Goal: Task Accomplishment & Management: Manage account settings

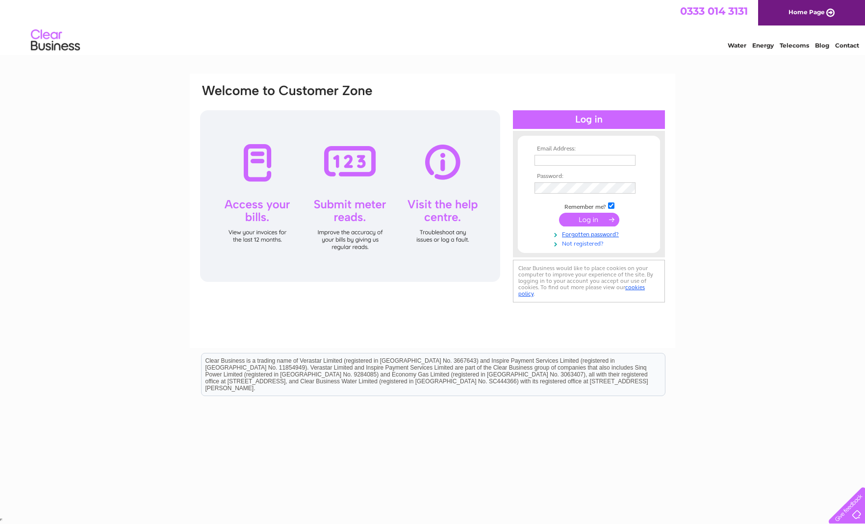
click at [585, 243] on link "Not registered?" at bounding box center [589, 242] width 111 height 9
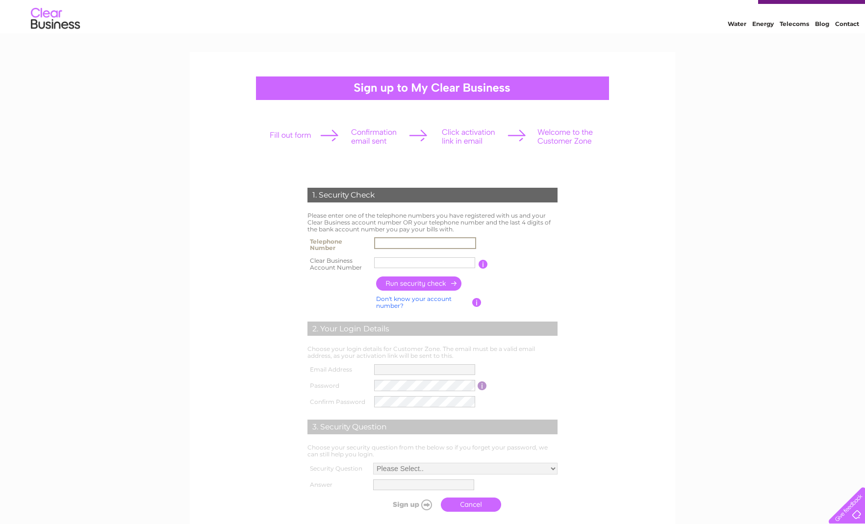
scroll to position [22, 0]
type input "01661871901"
type input "357265"
click at [425, 282] on input "button" at bounding box center [419, 284] width 86 height 14
type input "**********"
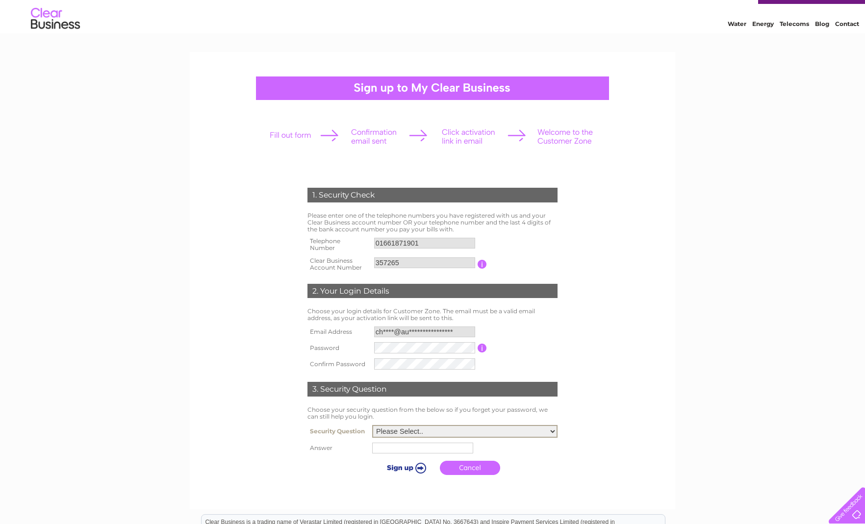
select select "5"
click at [417, 444] on input "text" at bounding box center [422, 448] width 101 height 11
type input "Dougal"
click at [392, 465] on input "submit" at bounding box center [406, 468] width 60 height 14
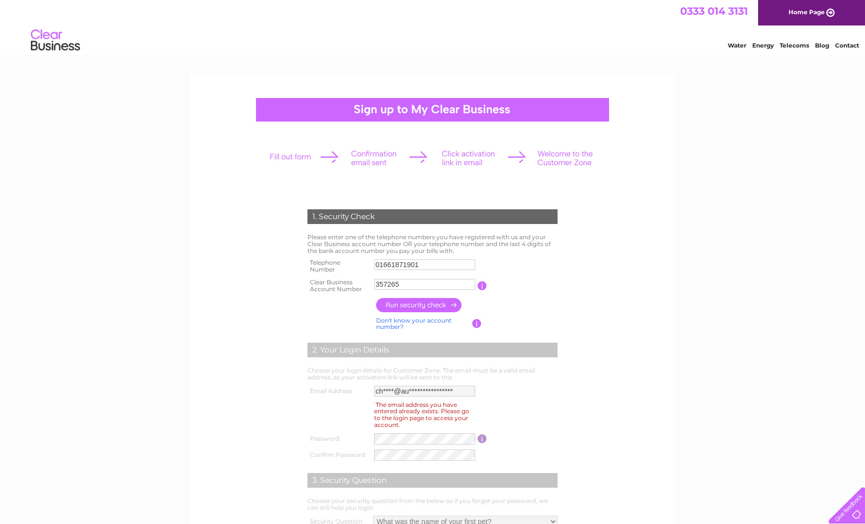
click at [819, 10] on link "Home Page" at bounding box center [811, 12] width 107 height 25
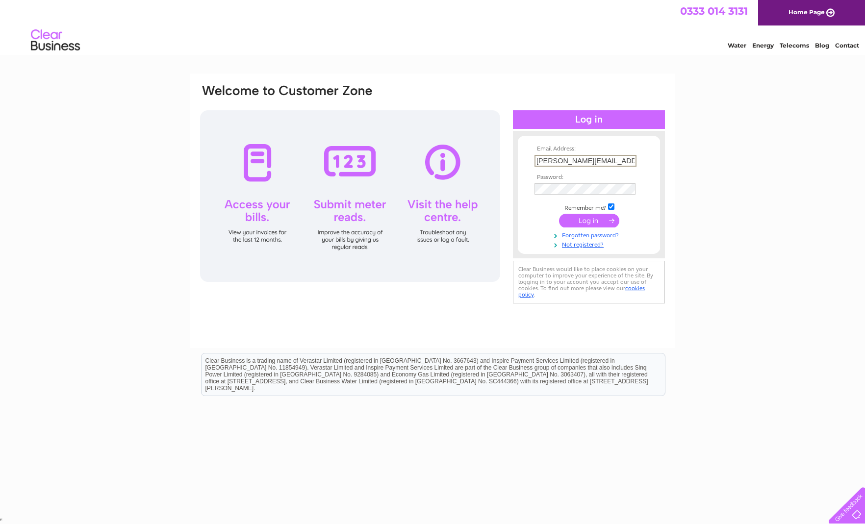
type input "cheryl@auburydesign.co.uk"
click at [601, 233] on link "Forgotten password?" at bounding box center [589, 234] width 111 height 9
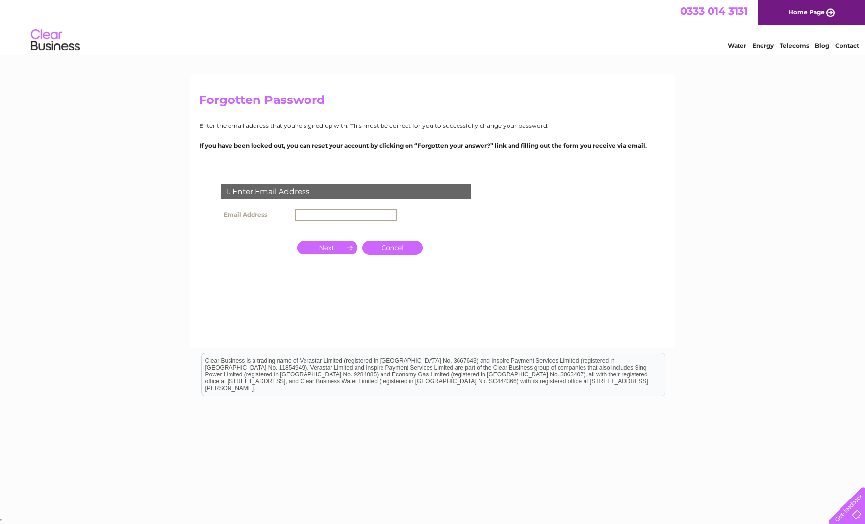
click at [326, 213] on input "text" at bounding box center [346, 215] width 102 height 12
type input "[PERSON_NAME][EMAIL_ADDRESS][DOMAIN_NAME]"
click at [328, 247] on input "button" at bounding box center [327, 248] width 60 height 14
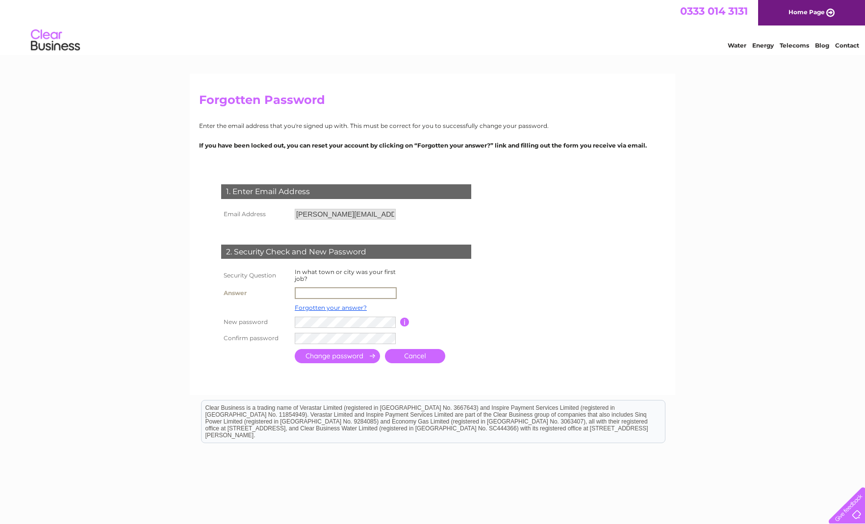
click at [357, 292] on input "text" at bounding box center [346, 293] width 102 height 12
type input "Cardiff"
click at [343, 350] on input "submit" at bounding box center [337, 356] width 85 height 14
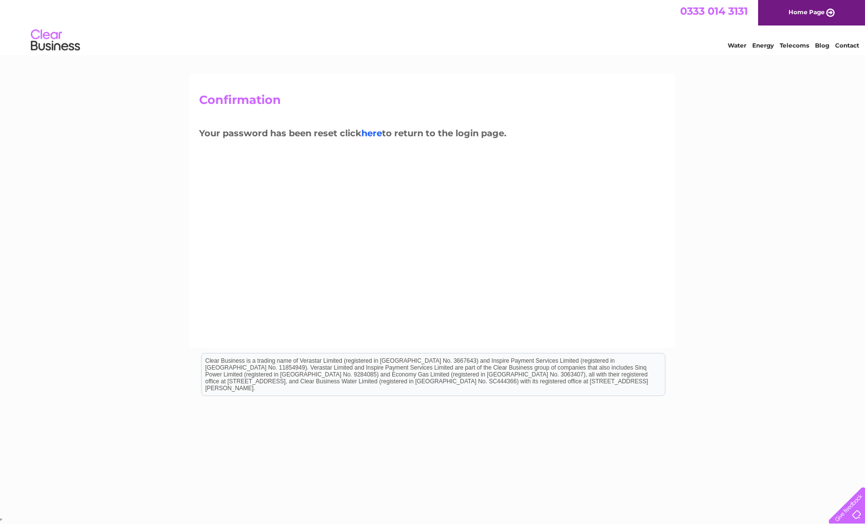
click at [375, 132] on link "here" at bounding box center [371, 133] width 21 height 11
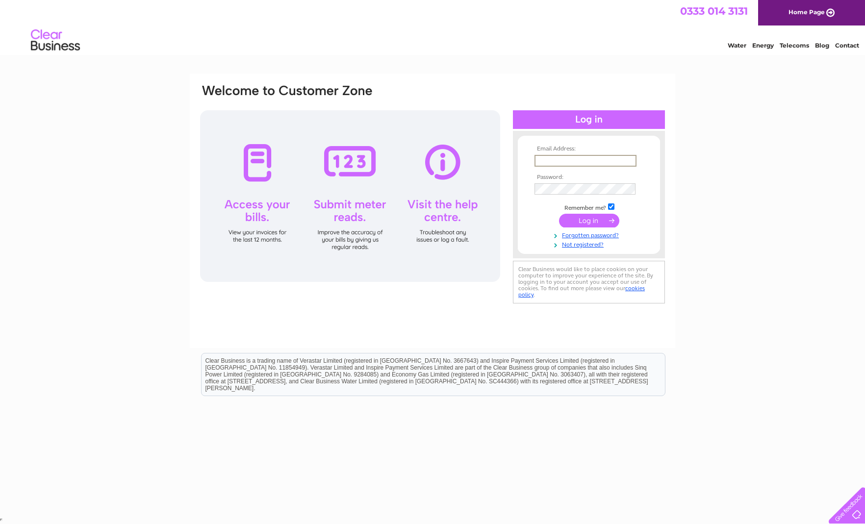
type input "[PERSON_NAME][EMAIL_ADDRESS][DOMAIN_NAME]"
click at [595, 220] on input "submit" at bounding box center [589, 221] width 60 height 14
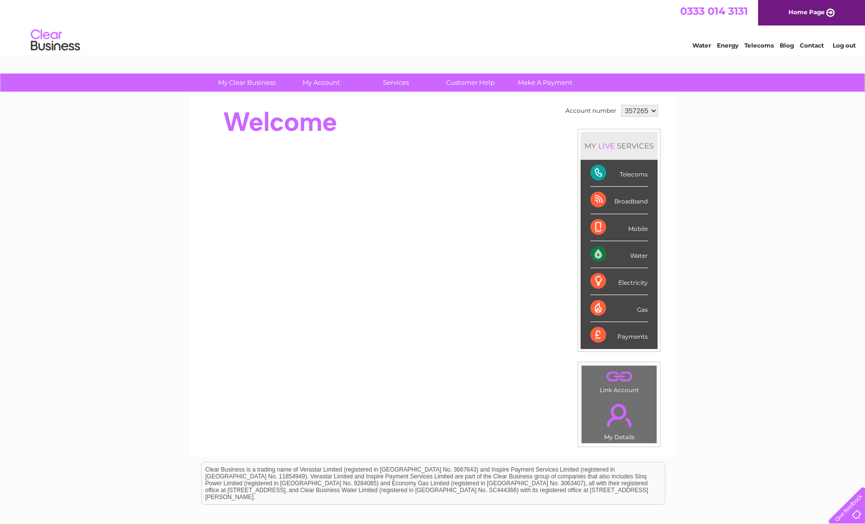
click at [605, 172] on div "Telecoms" at bounding box center [618, 173] width 57 height 27
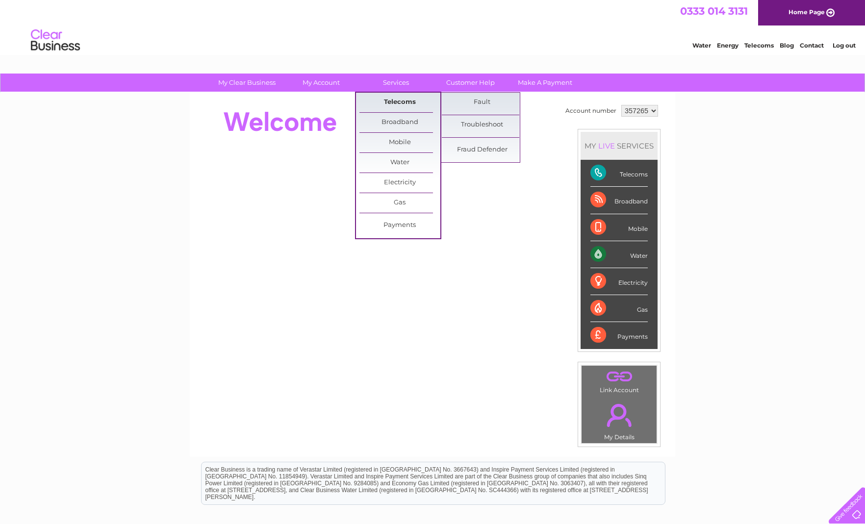
click at [402, 103] on link "Telecoms" at bounding box center [399, 103] width 81 height 20
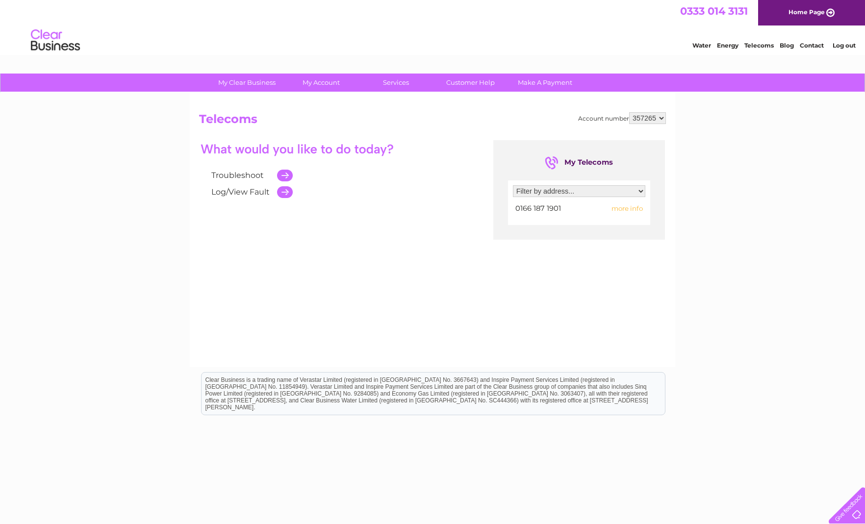
click at [629, 206] on span "more info" at bounding box center [626, 208] width 31 height 8
click at [633, 208] on span "more info" at bounding box center [626, 208] width 31 height 8
select select "1248447"
click at [626, 205] on span "more info" at bounding box center [626, 208] width 31 height 8
click at [631, 208] on span "more info" at bounding box center [626, 208] width 31 height 8
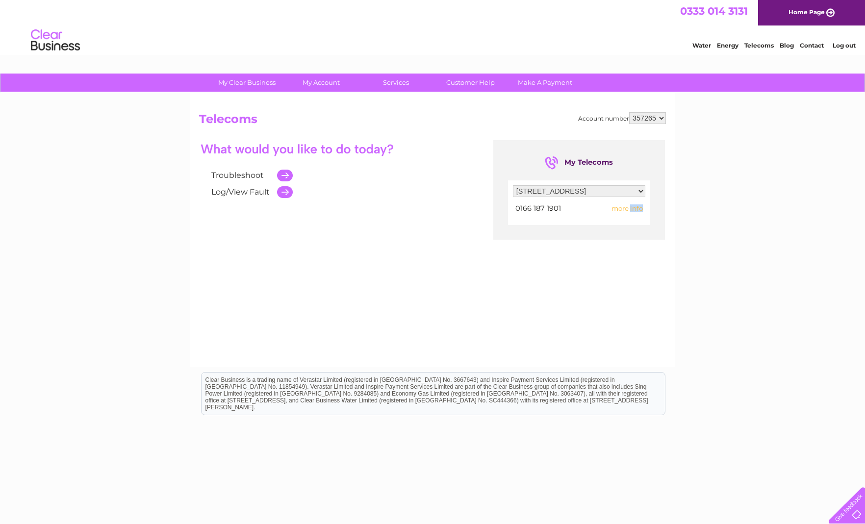
click at [631, 208] on span "more info" at bounding box center [626, 208] width 31 height 8
click at [629, 208] on span "more info" at bounding box center [626, 208] width 31 height 8
click at [622, 208] on span "more info" at bounding box center [626, 208] width 31 height 8
drag, startPoint x: 608, startPoint y: 208, endPoint x: 599, endPoint y: 208, distance: 9.3
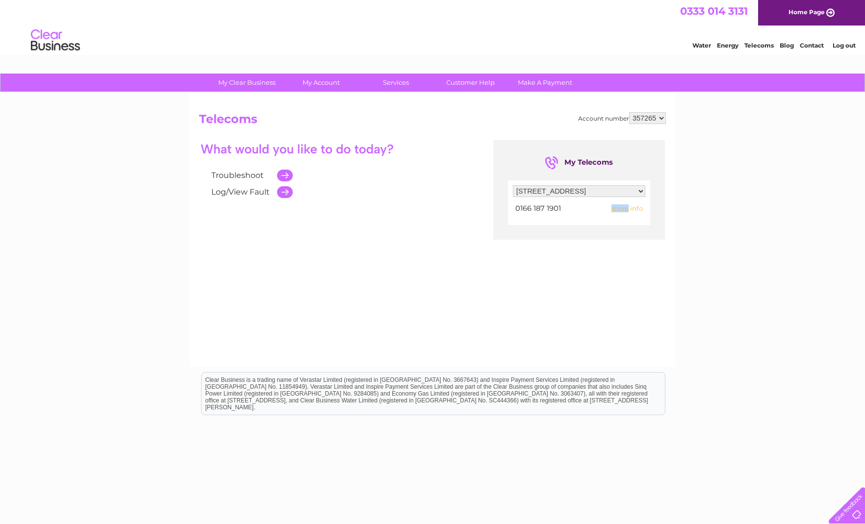
click at [608, 208] on td "more info" at bounding box center [617, 208] width 55 height 13
click at [559, 207] on span "0166 187 1901" at bounding box center [538, 208] width 46 height 9
click at [287, 175] on td at bounding box center [282, 175] width 21 height 17
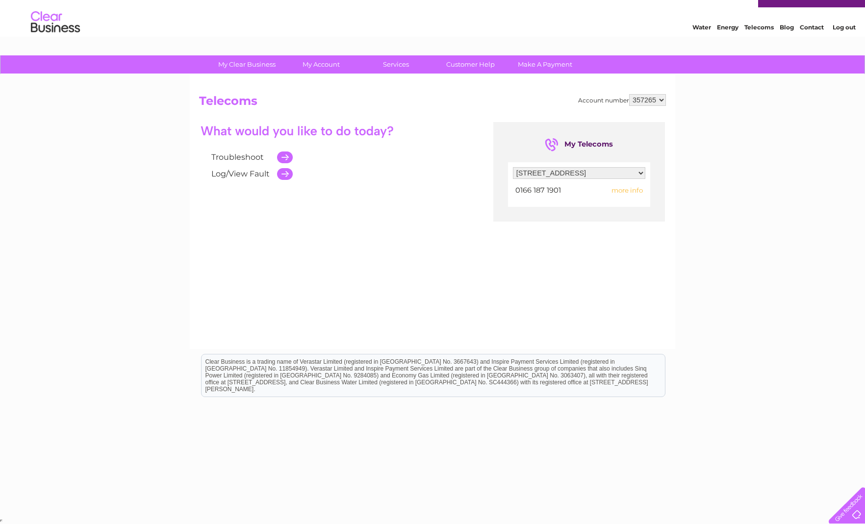
scroll to position [18, 0]
click at [237, 159] on link "Troubleshoot" at bounding box center [237, 157] width 52 height 9
click at [254, 173] on link "Log/View Fault" at bounding box center [240, 174] width 58 height 9
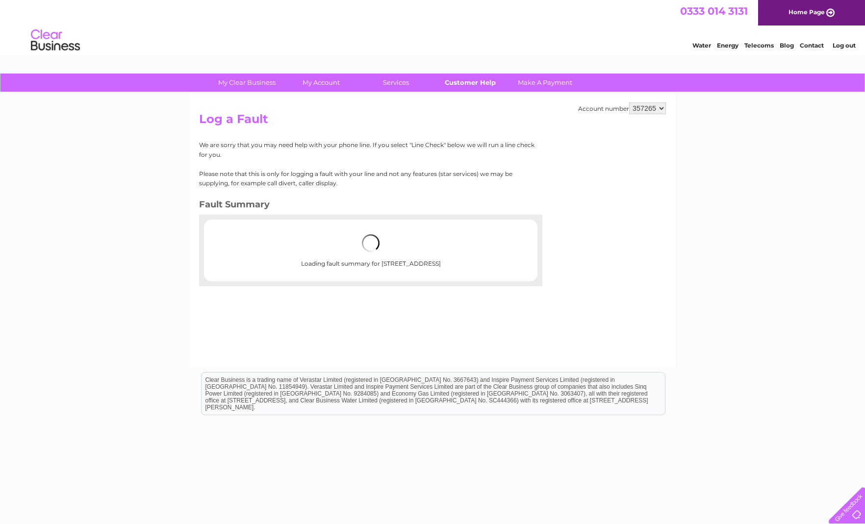
click at [470, 82] on link "Customer Help" at bounding box center [470, 83] width 81 height 18
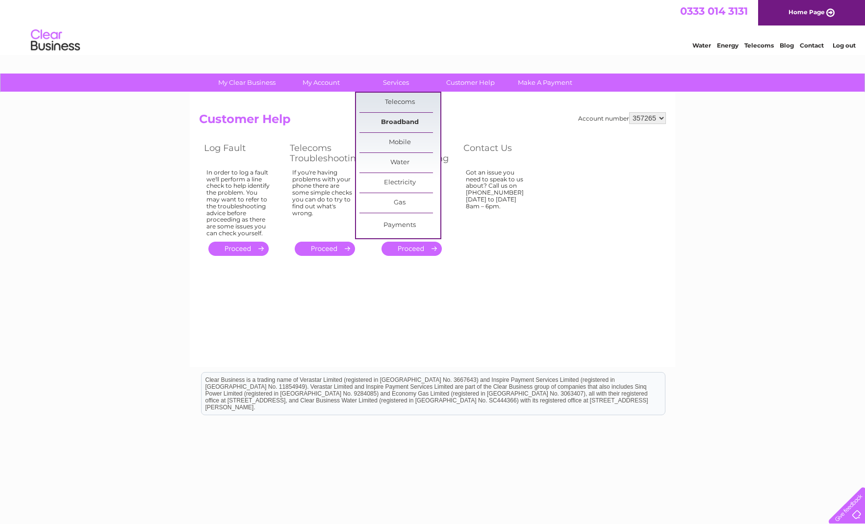
click at [404, 122] on link "Broadband" at bounding box center [399, 123] width 81 height 20
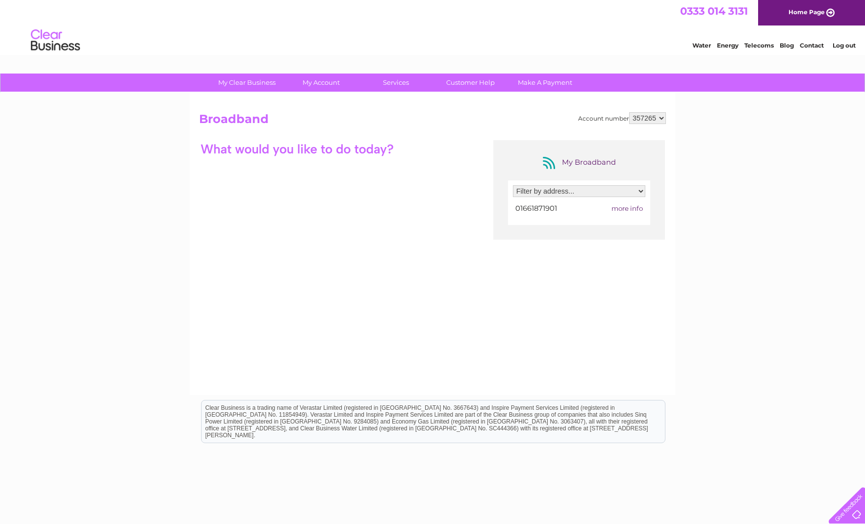
click at [628, 206] on span "more info" at bounding box center [626, 208] width 31 height 8
select select "1248447"
click at [761, 45] on link "Telecoms" at bounding box center [758, 45] width 29 height 7
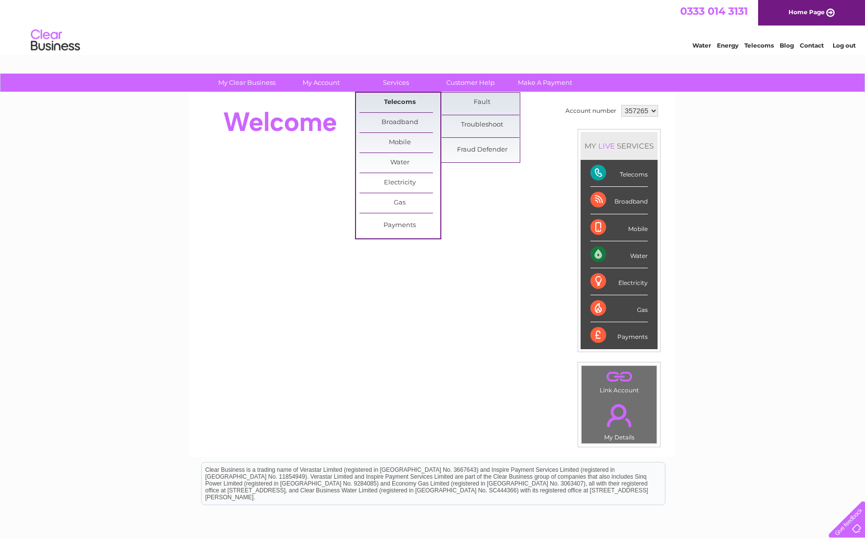
click at [405, 103] on link "Telecoms" at bounding box center [399, 103] width 81 height 20
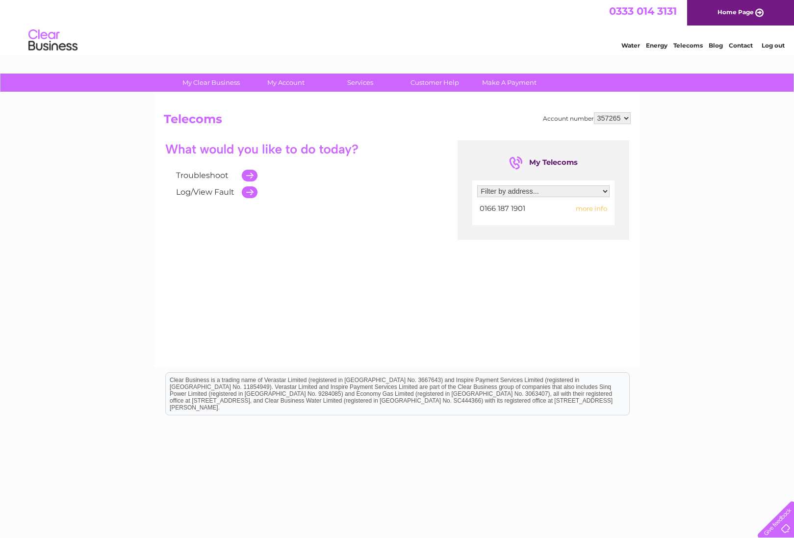
select select "1248447"
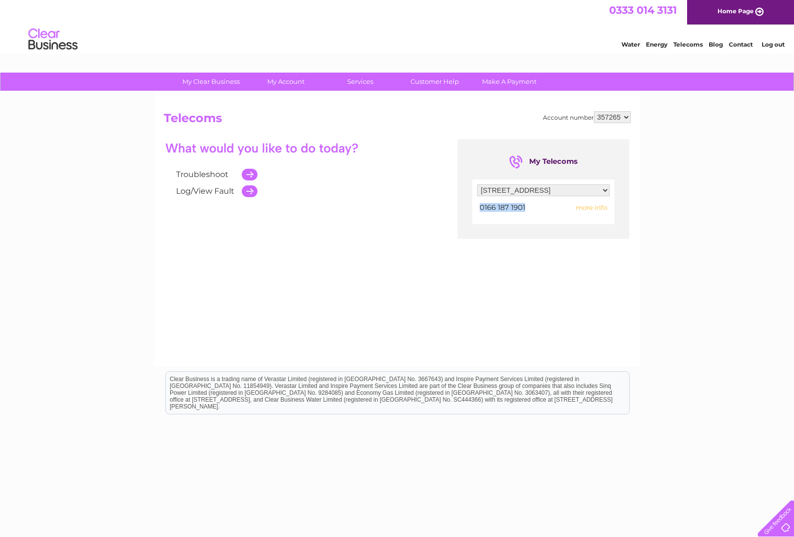
drag, startPoint x: 514, startPoint y: 207, endPoint x: 480, endPoint y: 206, distance: 33.8
click at [480, 206] on td "0166 187 1901" at bounding box center [515, 207] width 77 height 13
click at [480, 206] on span "0166 187 1901" at bounding box center [503, 207] width 46 height 9
drag, startPoint x: 480, startPoint y: 206, endPoint x: 532, endPoint y: 205, distance: 52.0
click at [533, 205] on td "0166 187 1901" at bounding box center [515, 207] width 77 height 13
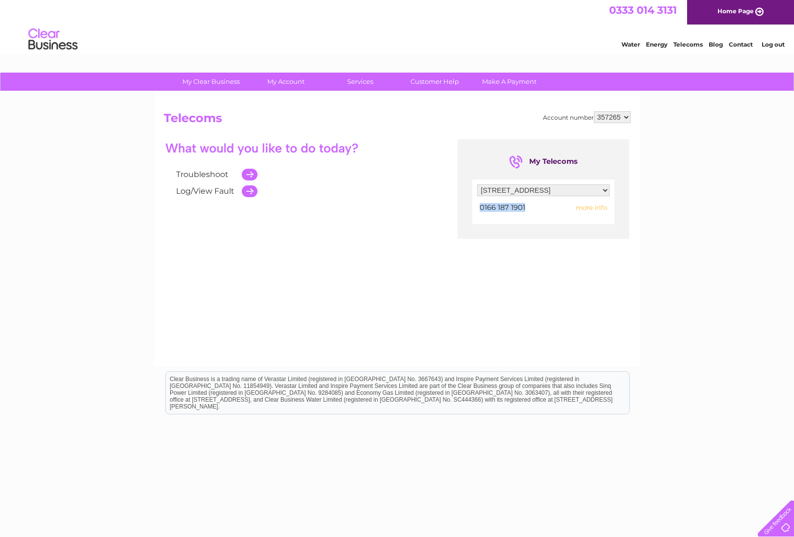
click at [521, 209] on span "0166 187 1901" at bounding box center [503, 207] width 46 height 9
